Goal: Navigation & Orientation: Find specific page/section

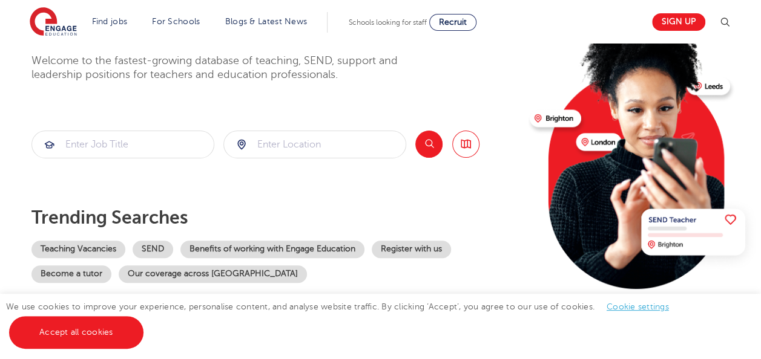
scroll to position [97, 0]
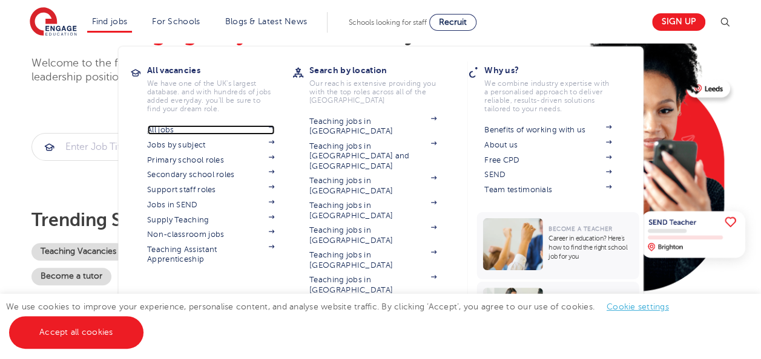
click at [177, 130] on link "All jobs" at bounding box center [210, 130] width 127 height 10
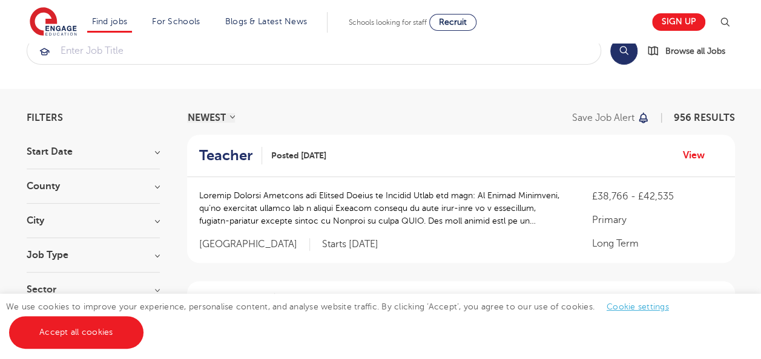
scroll to position [31, 0]
click at [113, 145] on section "Filters Start Date November 148 October 129 [DATE] [DATE] [DATE] Show more Coun…" at bounding box center [93, 210] width 133 height 194
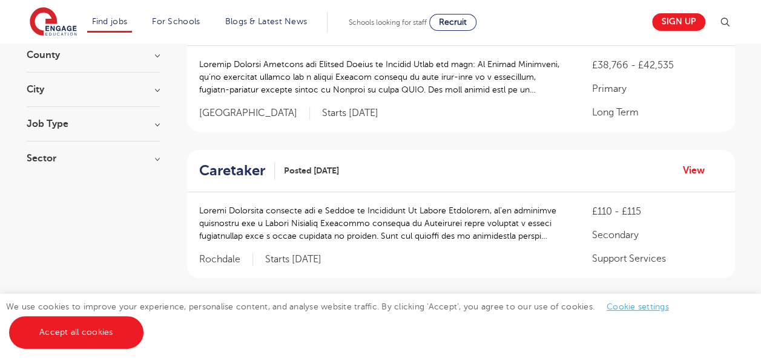
scroll to position [0, 0]
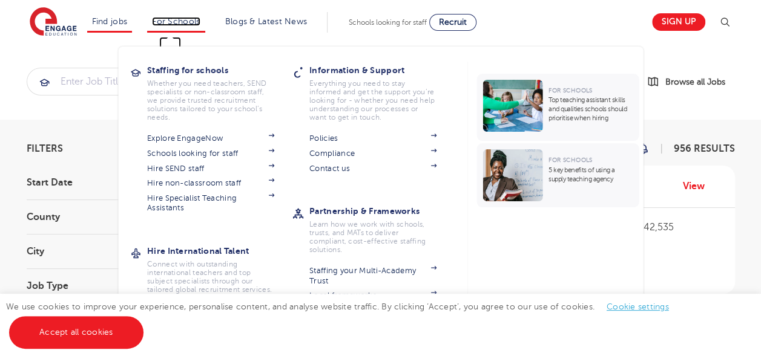
click at [190, 20] on link "For Schools" at bounding box center [176, 21] width 48 height 9
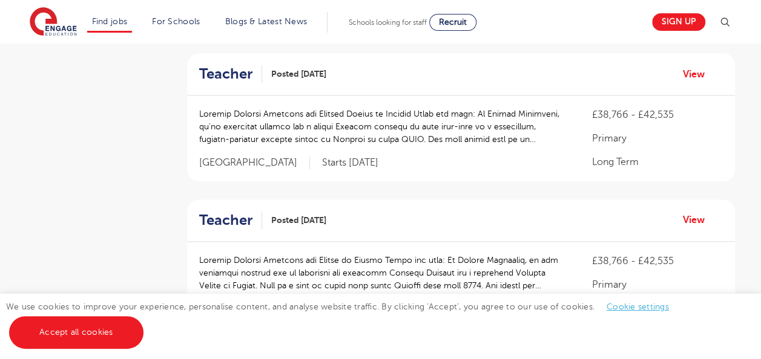
scroll to position [574, 0]
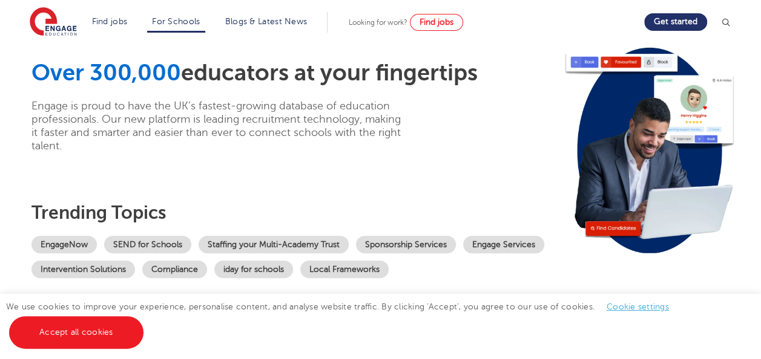
scroll to position [2, 0]
